Goal: Task Accomplishment & Management: Manage account settings

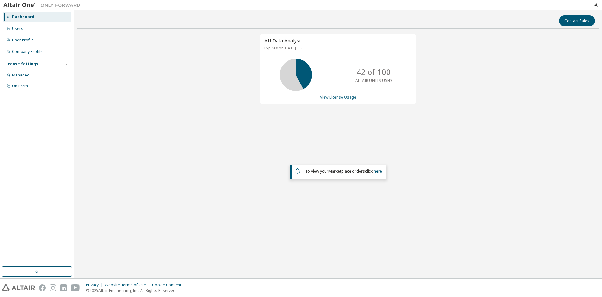
click at [345, 96] on link "View License Usage" at bounding box center [338, 97] width 36 height 5
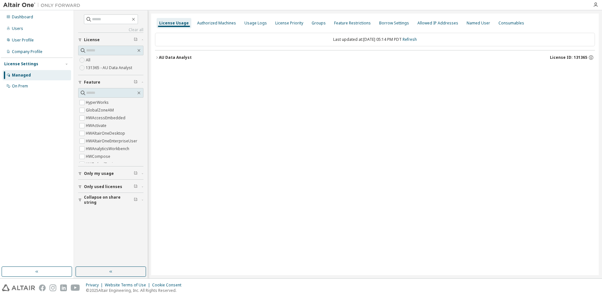
click at [156, 58] on icon "button" at bounding box center [157, 58] width 4 height 4
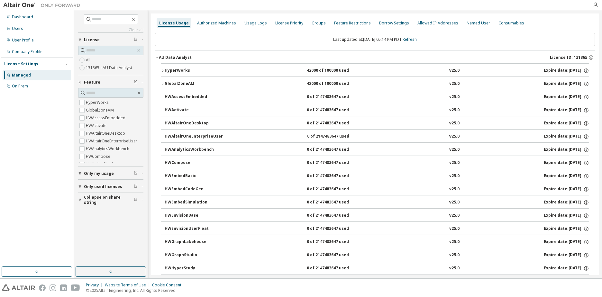
click at [166, 73] on div "HyperWorks" at bounding box center [194, 71] width 58 height 6
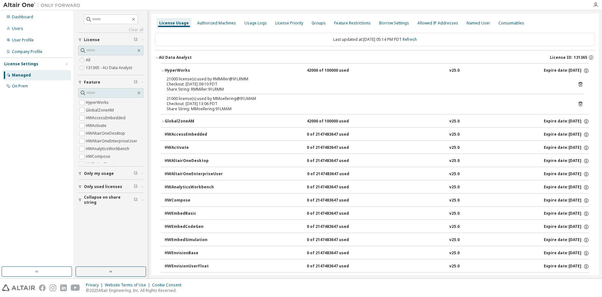
click at [163, 72] on icon "button" at bounding box center [163, 71] width 4 height 4
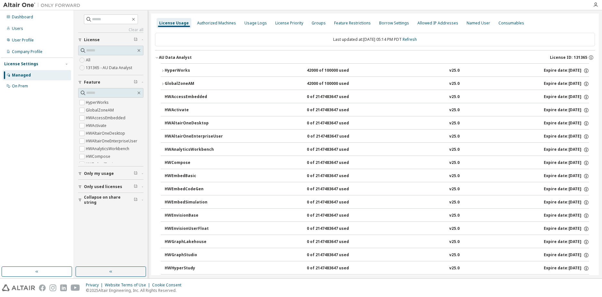
click at [165, 84] on div "GlobalZoneAM" at bounding box center [194, 84] width 58 height 6
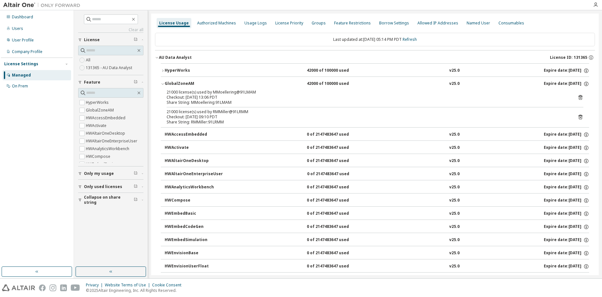
click at [164, 85] on icon "button" at bounding box center [163, 84] width 4 height 4
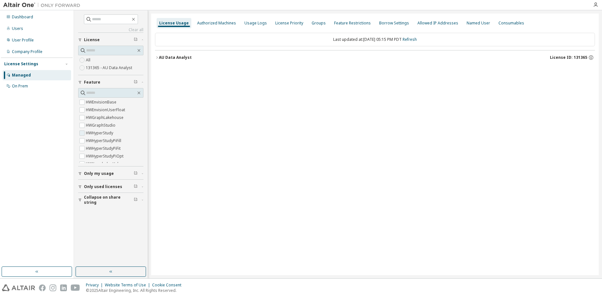
scroll to position [96, 0]
click at [158, 59] on icon "button" at bounding box center [157, 58] width 4 height 4
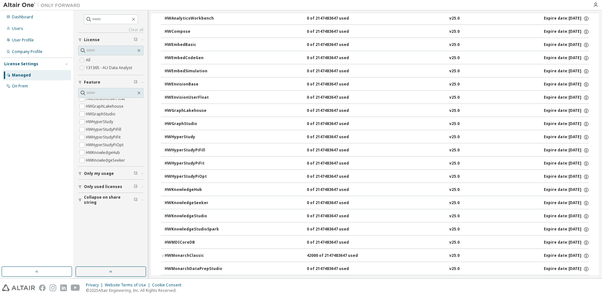
scroll to position [161, 0]
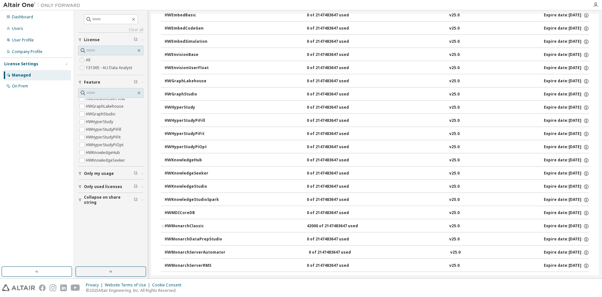
click at [179, 224] on div "HWMonarchClassic" at bounding box center [194, 227] width 58 height 6
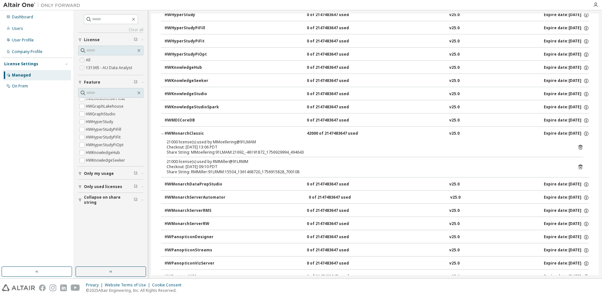
scroll to position [257, 0]
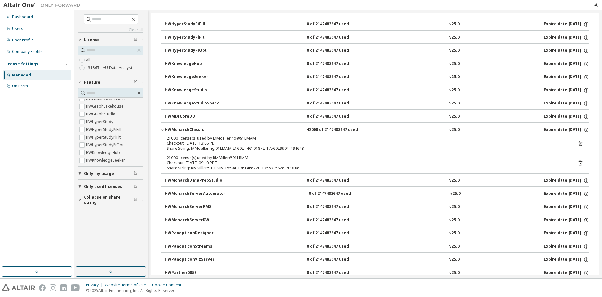
click at [163, 130] on icon "button" at bounding box center [163, 130] width 4 height 4
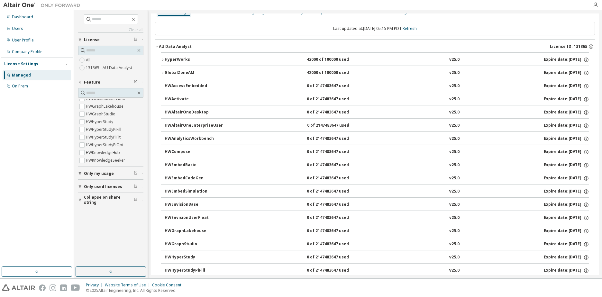
scroll to position [0, 0]
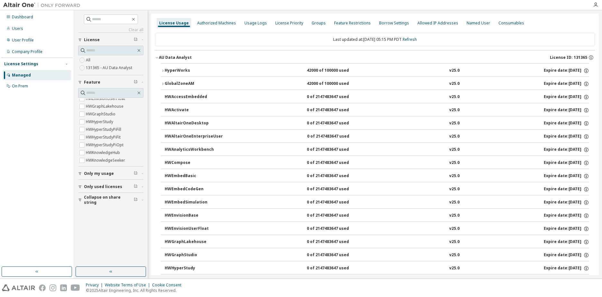
click at [163, 70] on icon "button" at bounding box center [163, 71] width 4 height 4
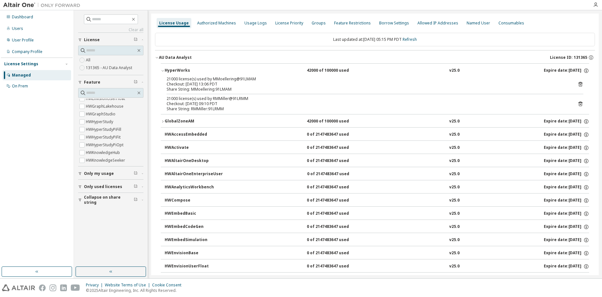
click at [163, 72] on icon "button" at bounding box center [163, 71] width 4 height 4
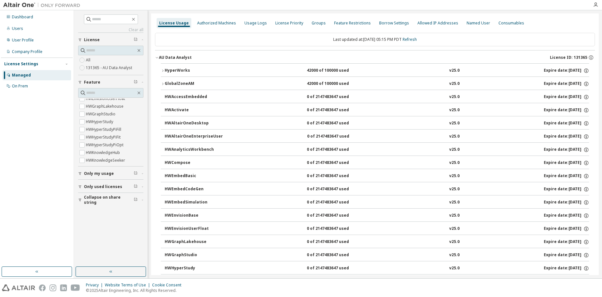
click at [158, 60] on button "AU Data Analyst License ID: 131365" at bounding box center [375, 57] width 440 height 14
